Goal: Find specific page/section: Find specific page/section

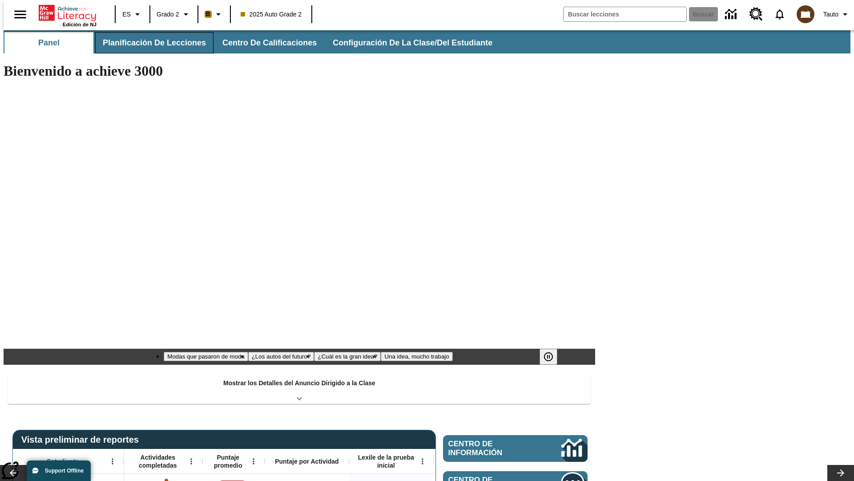
click at [149, 43] on span "Planificación de lecciones" at bounding box center [154, 43] width 103 height 10
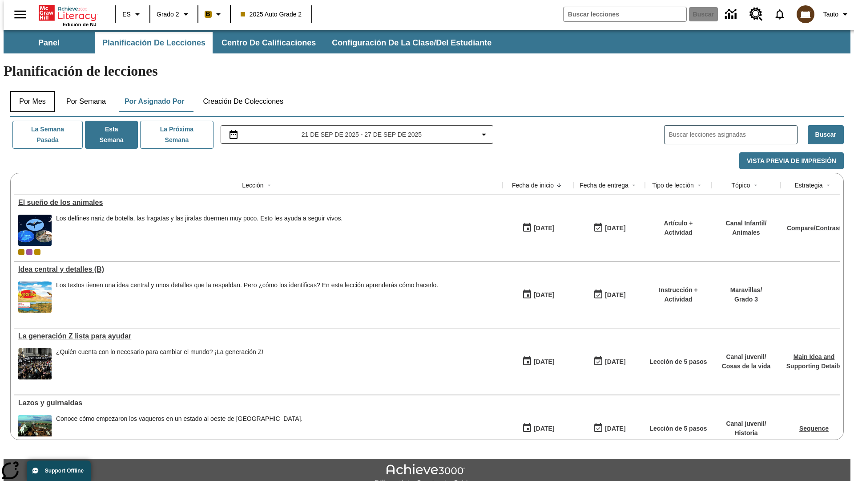
click at [29, 91] on button "Por mes" at bounding box center [32, 101] width 44 height 21
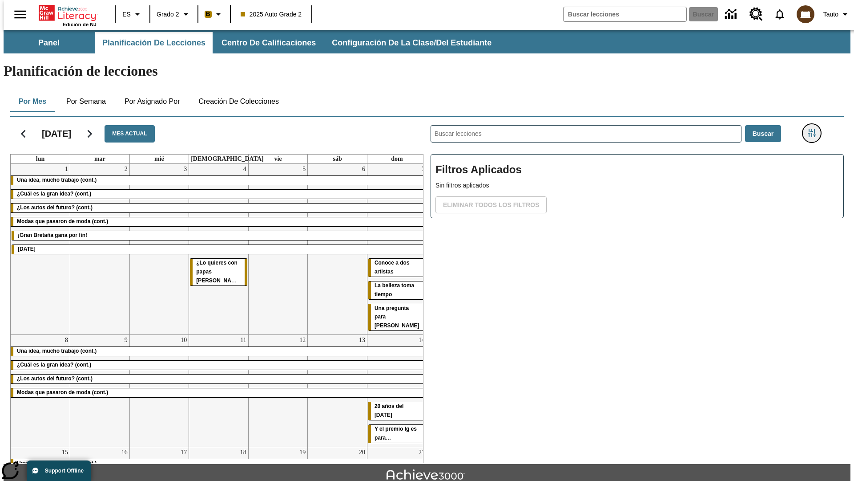
click at [815, 129] on icon "Menú lateral de filtros" at bounding box center [812, 133] width 8 height 8
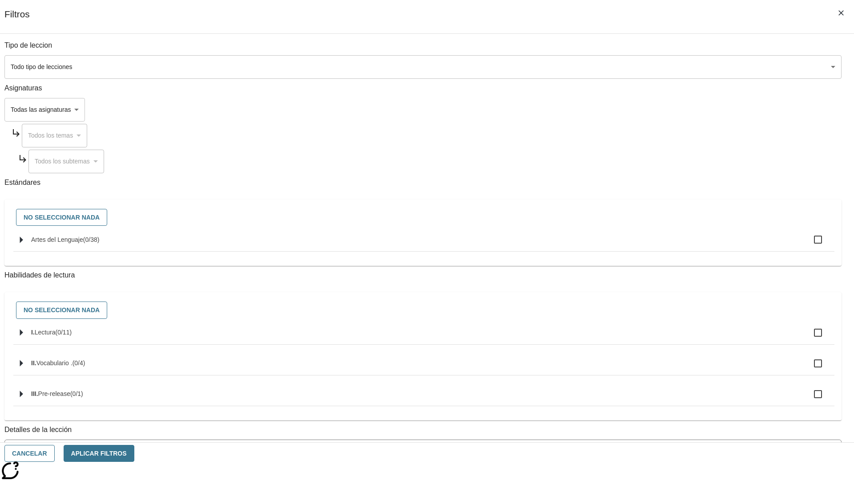
click at [641, 67] on body "[MEDICAL_DATA] al contenido principal Edición de NJ ES Grado 2 B 2025 Auto Grad…" at bounding box center [427, 275] width 847 height 491
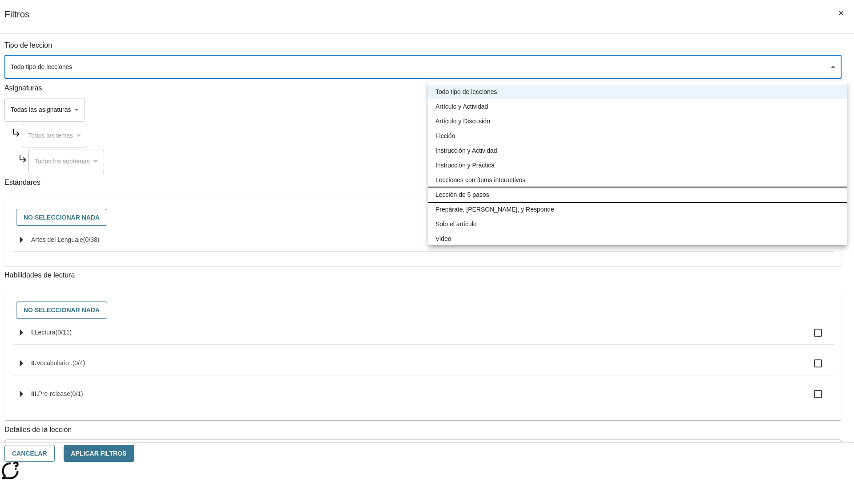
click at [638, 194] on li "Lección de 5 pasos" at bounding box center [637, 194] width 419 height 15
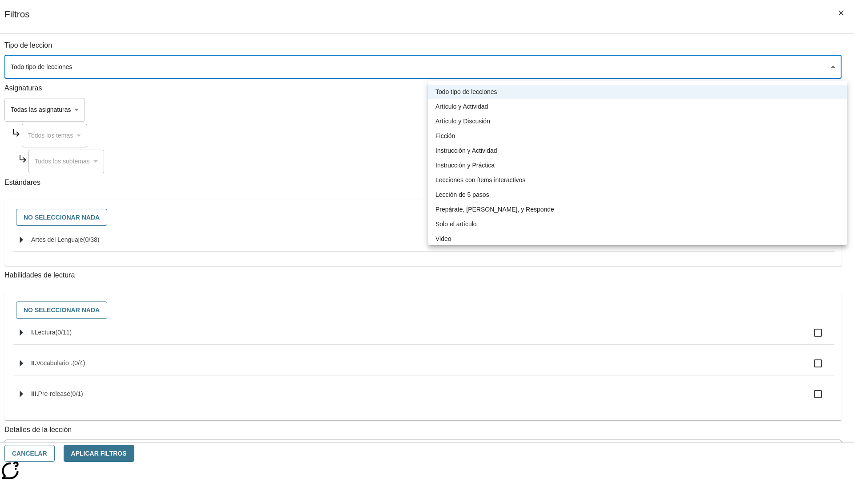
type input "1"
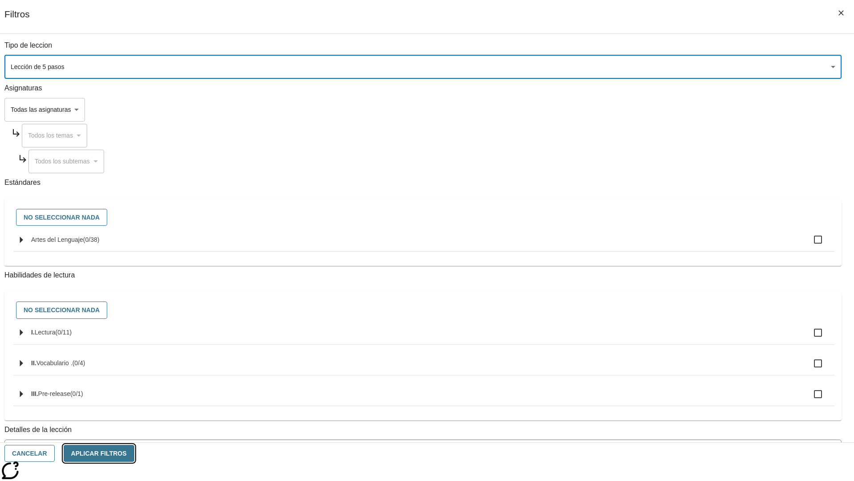
click at [134, 453] on button "Aplicar Filtros" at bounding box center [99, 452] width 71 height 17
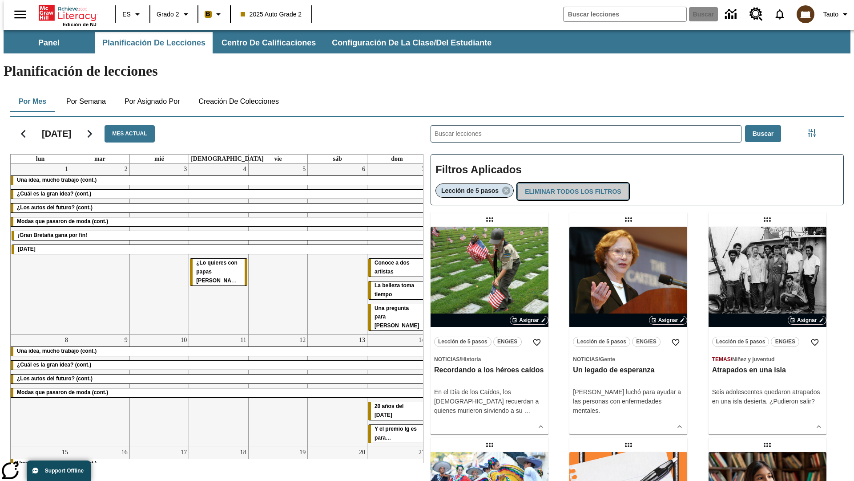
click at [571, 183] on button "Eliminar todos los filtros" at bounding box center [572, 191] width 111 height 17
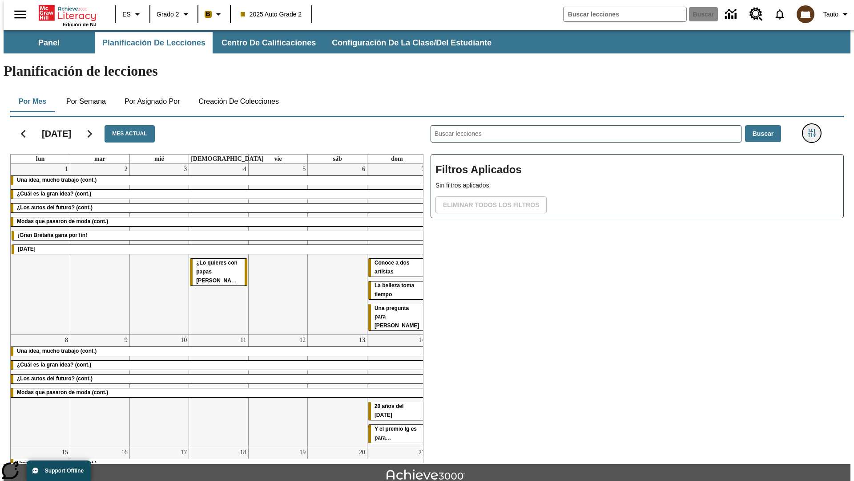
click at [815, 129] on icon "Menú lateral de filtros" at bounding box center [812, 133] width 8 height 8
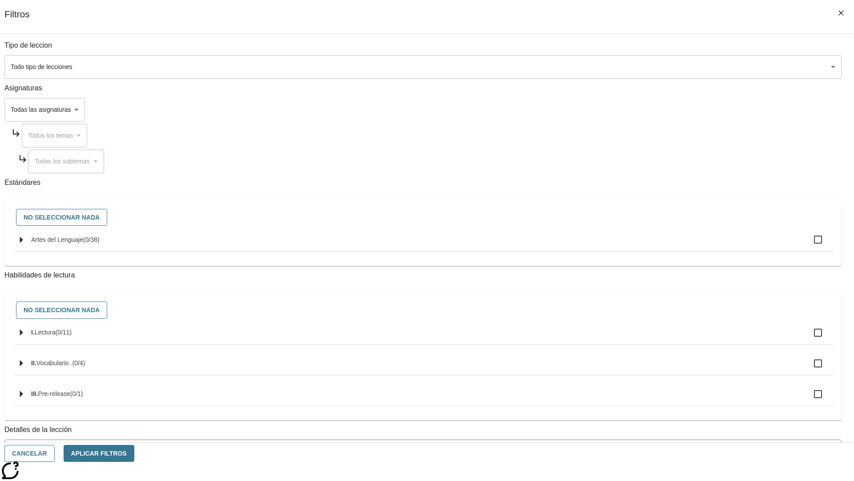
click at [641, 109] on body "[MEDICAL_DATA] al contenido principal Edición de NJ ES Grado 2 B 2025 Auto Grad…" at bounding box center [427, 275] width 847 height 491
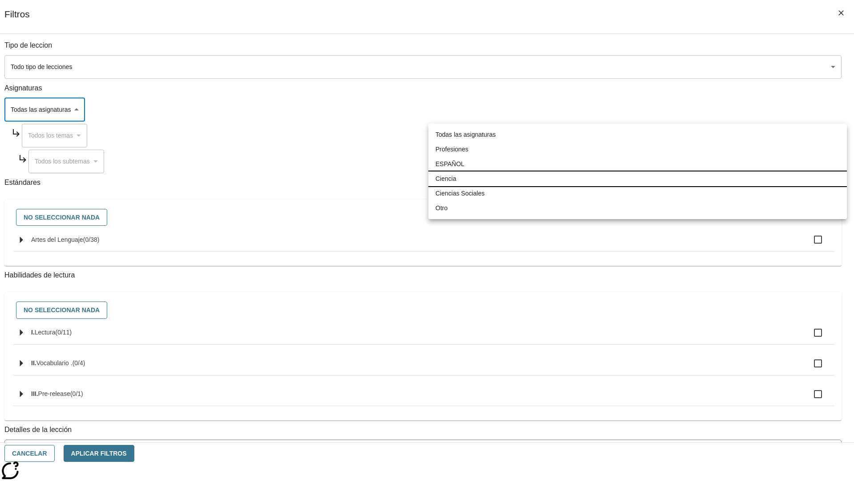
click at [638, 178] on li "Ciencia" at bounding box center [637, 178] width 419 height 15
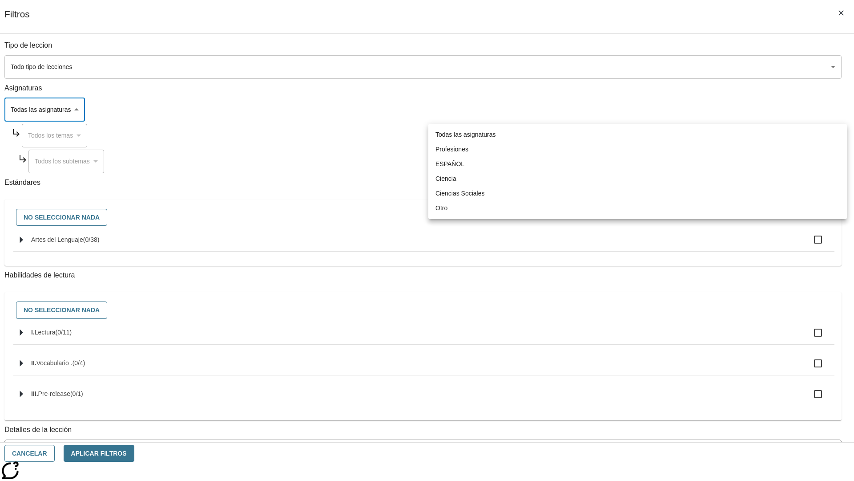
type input "2"
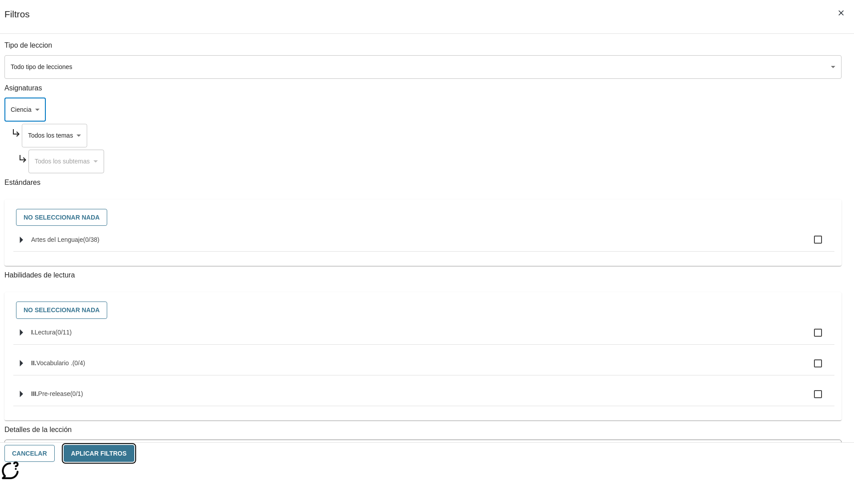
click at [134, 453] on button "Aplicar Filtros" at bounding box center [99, 452] width 71 height 17
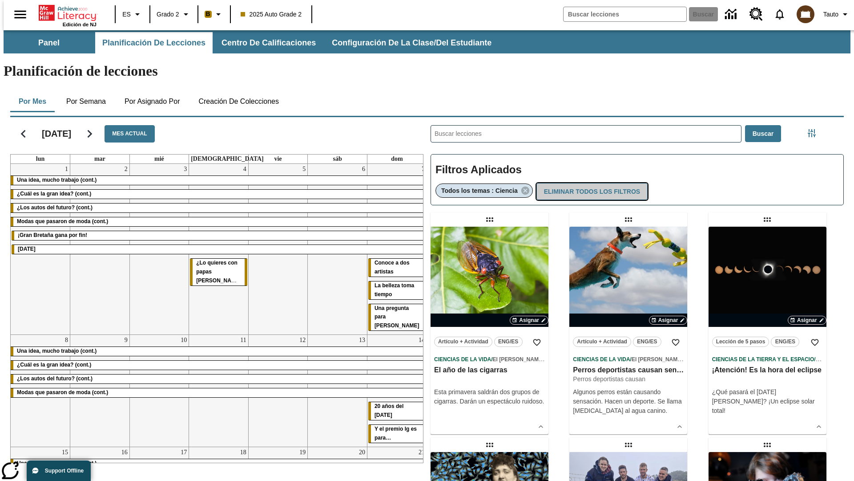
click at [591, 183] on button "Eliminar todos los filtros" at bounding box center [592, 191] width 111 height 17
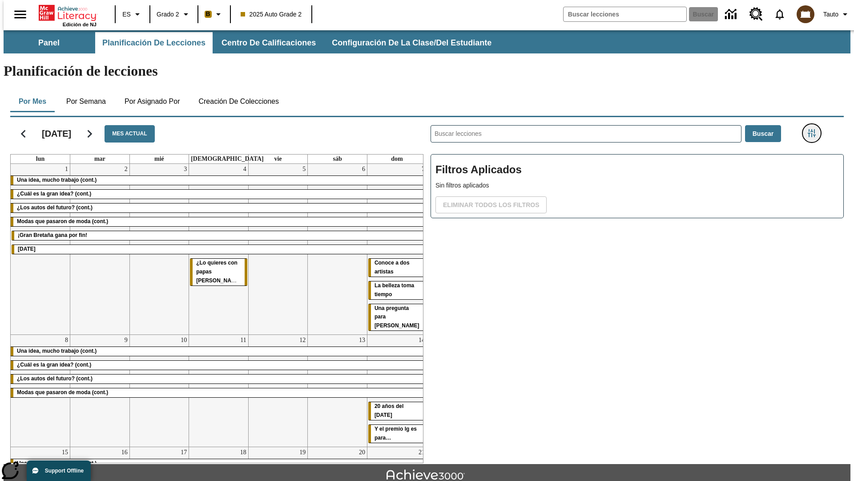
click at [815, 129] on icon "Menú lateral de filtros" at bounding box center [812, 133] width 8 height 8
